Goal: Transaction & Acquisition: Purchase product/service

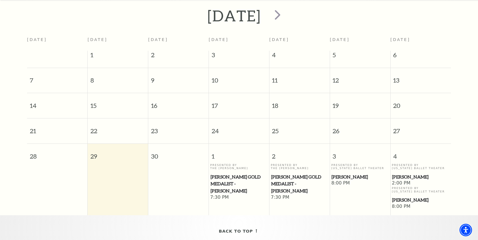
scroll to position [125, 0]
click at [286, 6] on span "next" at bounding box center [278, 14] width 16 height 16
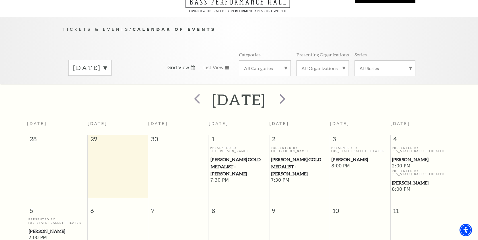
scroll to position [29, 0]
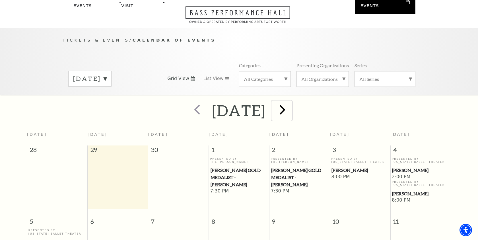
click at [291, 102] on span "next" at bounding box center [282, 109] width 16 height 16
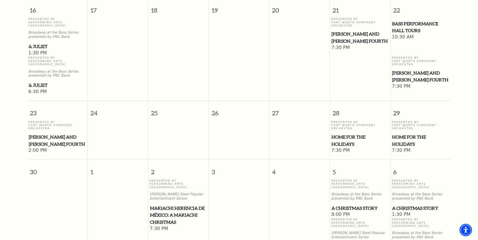
scroll to position [478, 0]
drag, startPoint x: 409, startPoint y: 136, endPoint x: 442, endPoint y: 104, distance: 45.7
click at [442, 107] on table "23 24 25 26 27 28 29 Presented By Fort Worth Symphony Orchestra Mozart and Mahl…" at bounding box center [239, 126] width 424 height 53
click at [417, 70] on span "Mozart and Mahler's Fourth" at bounding box center [420, 76] width 57 height 14
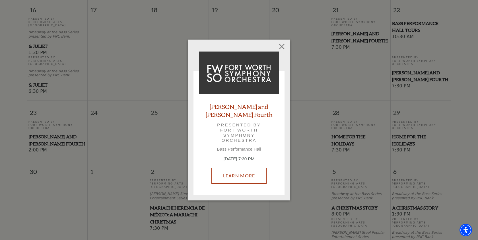
click at [238, 172] on link "Learn More" at bounding box center [239, 176] width 56 height 16
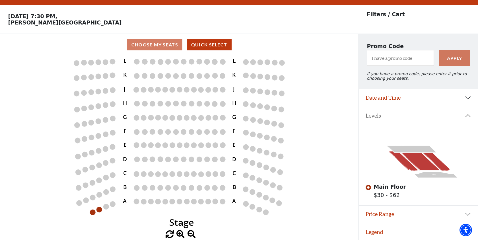
scroll to position [15, 0]
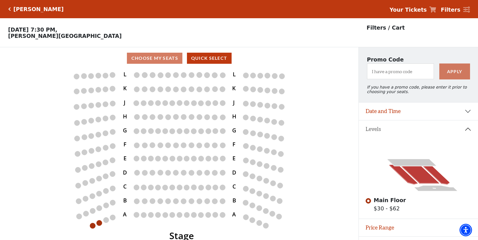
scroll to position [15, 0]
